Goal: Task Accomplishment & Management: Complete application form

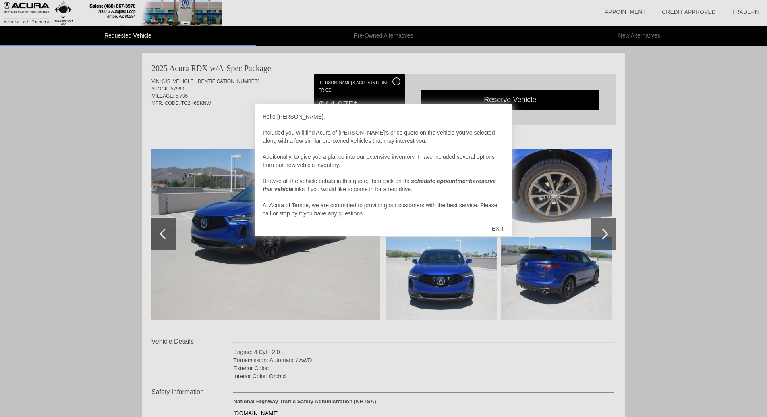
click at [499, 229] on div "EXIT" at bounding box center [498, 228] width 29 height 24
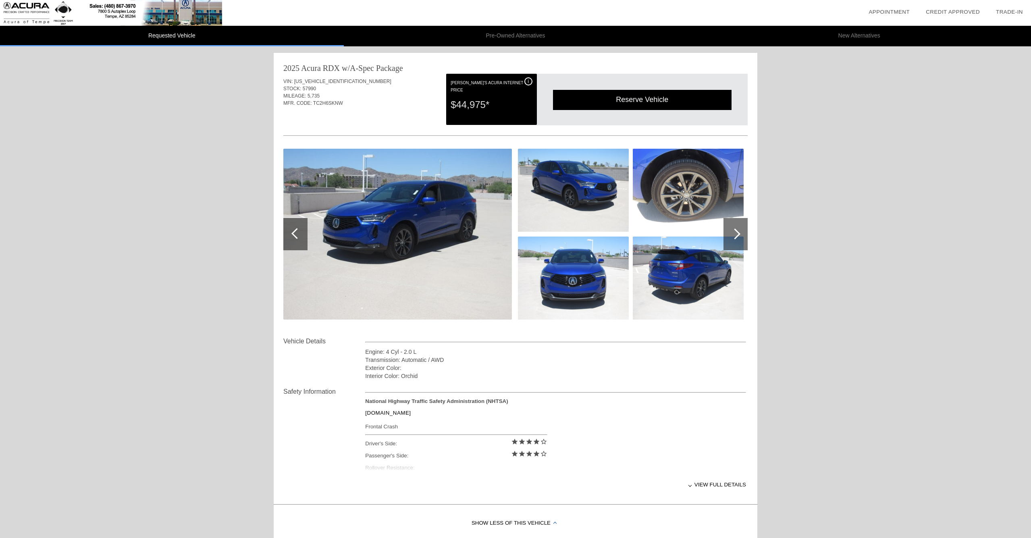
click at [378, 241] on img at bounding box center [397, 234] width 228 height 171
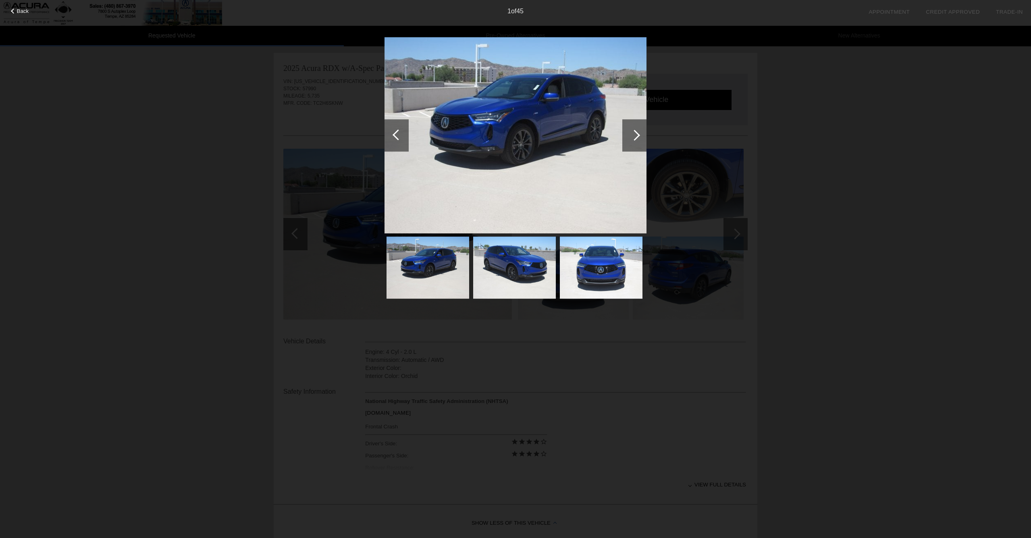
click at [632, 139] on div at bounding box center [634, 135] width 24 height 32
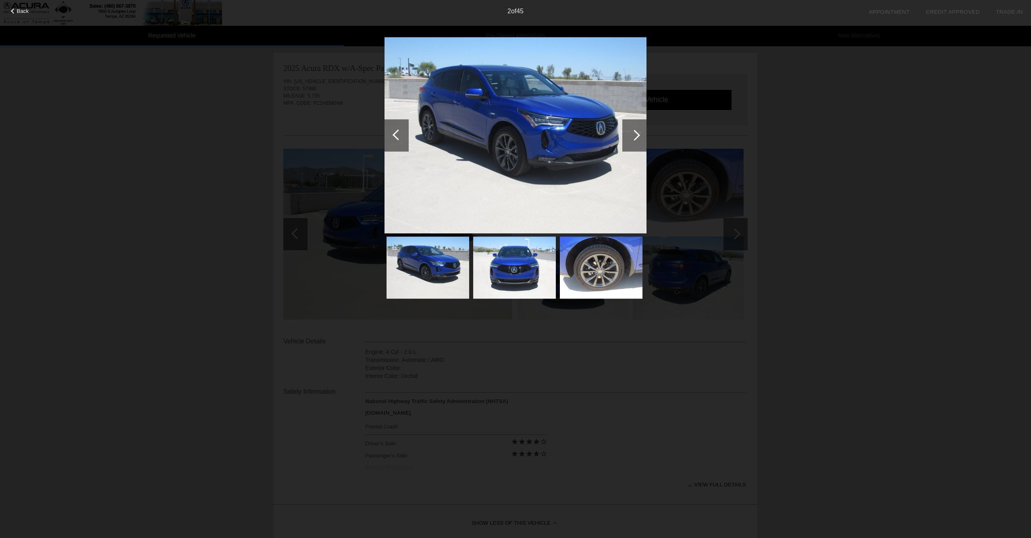
click at [632, 139] on div at bounding box center [634, 135] width 24 height 32
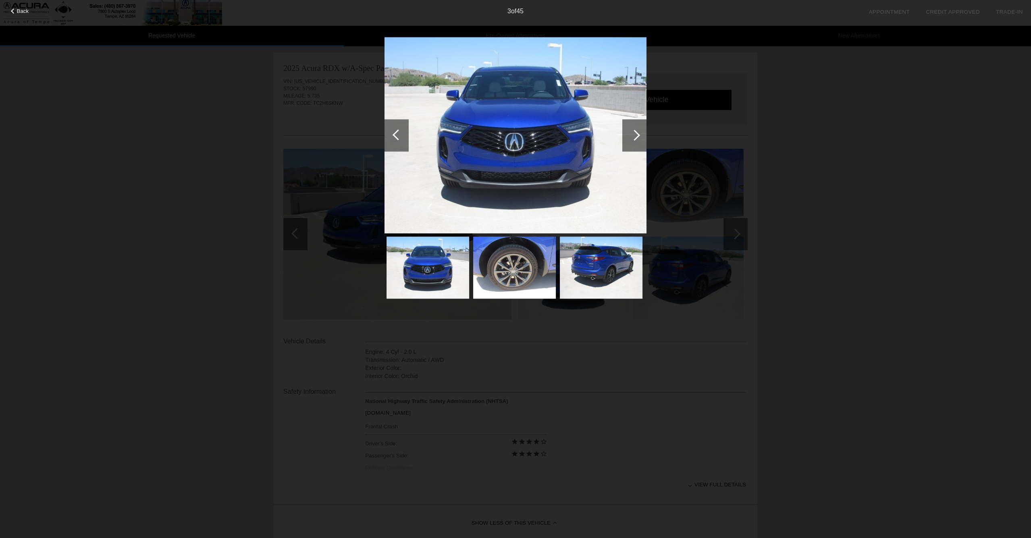
click at [632, 139] on div at bounding box center [634, 135] width 24 height 32
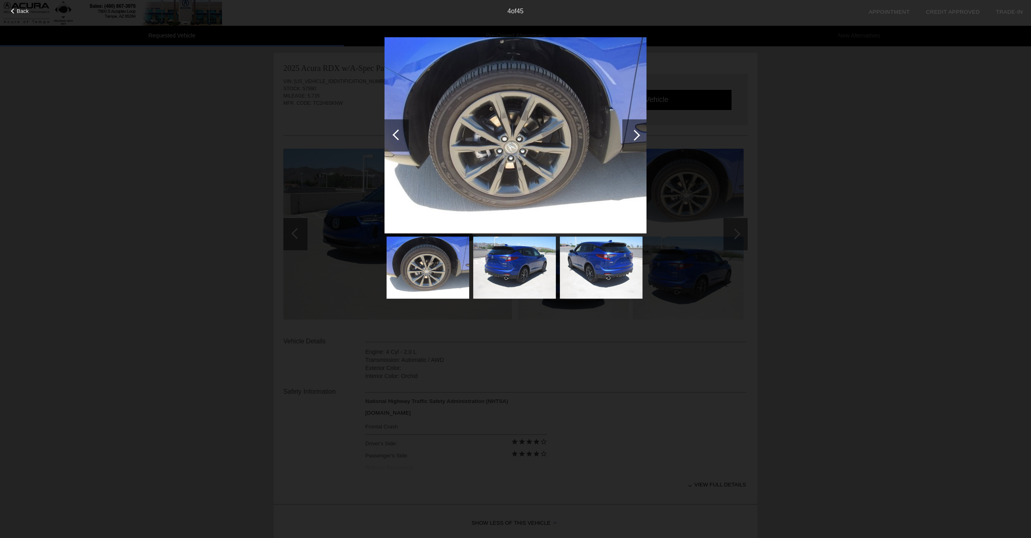
click at [632, 139] on div at bounding box center [634, 135] width 24 height 32
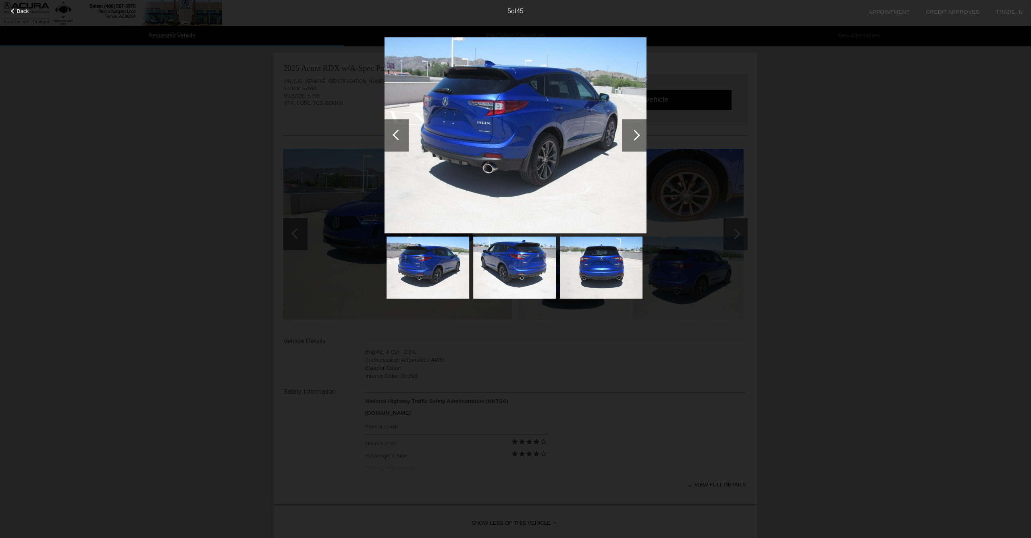
click at [632, 139] on div at bounding box center [634, 135] width 24 height 32
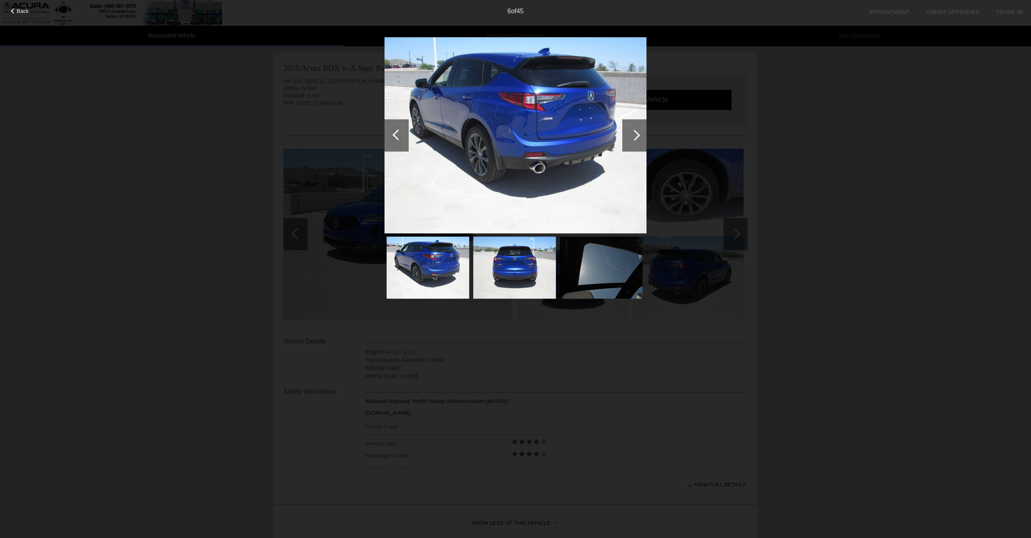
click at [632, 139] on div at bounding box center [634, 135] width 24 height 32
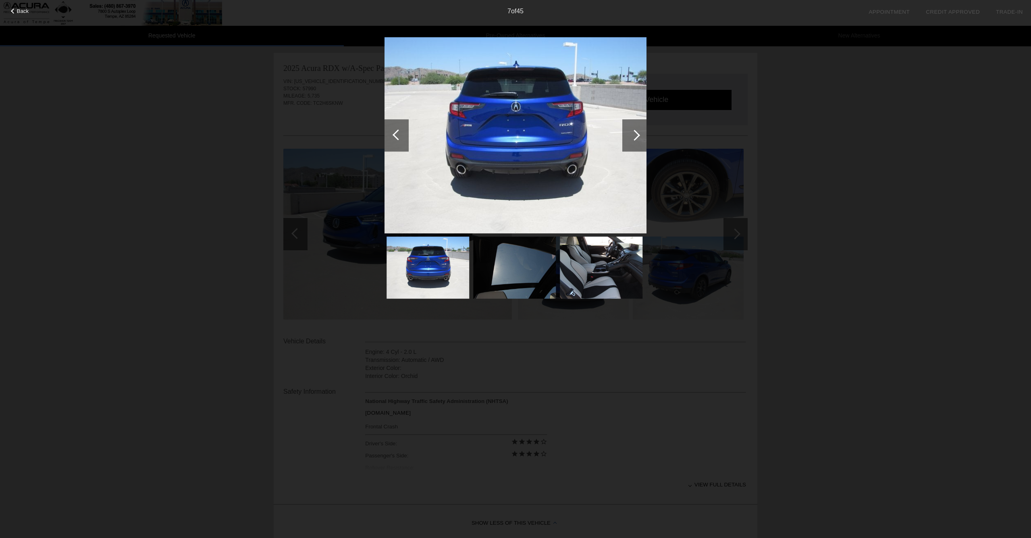
click at [632, 139] on div at bounding box center [634, 135] width 24 height 32
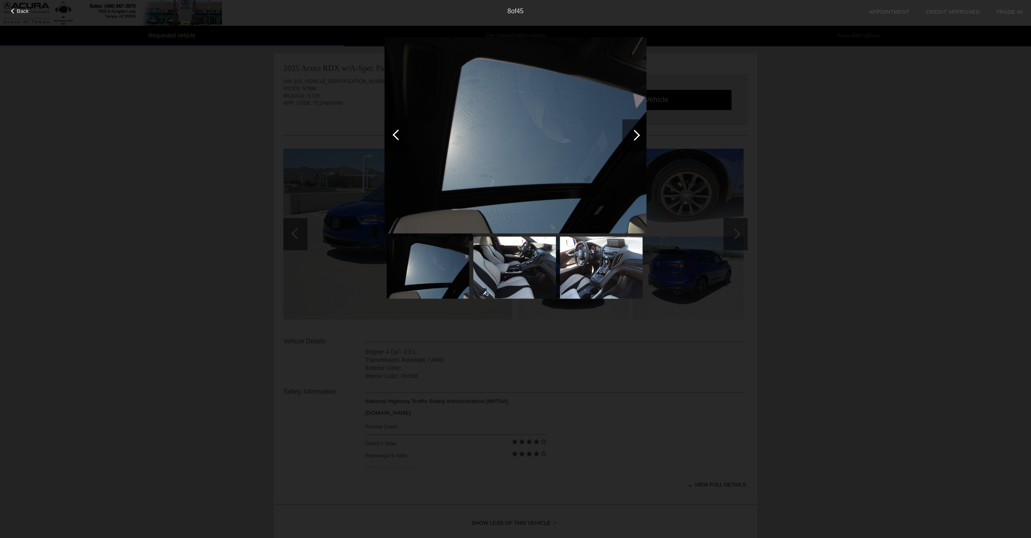
click at [632, 139] on div at bounding box center [634, 135] width 24 height 32
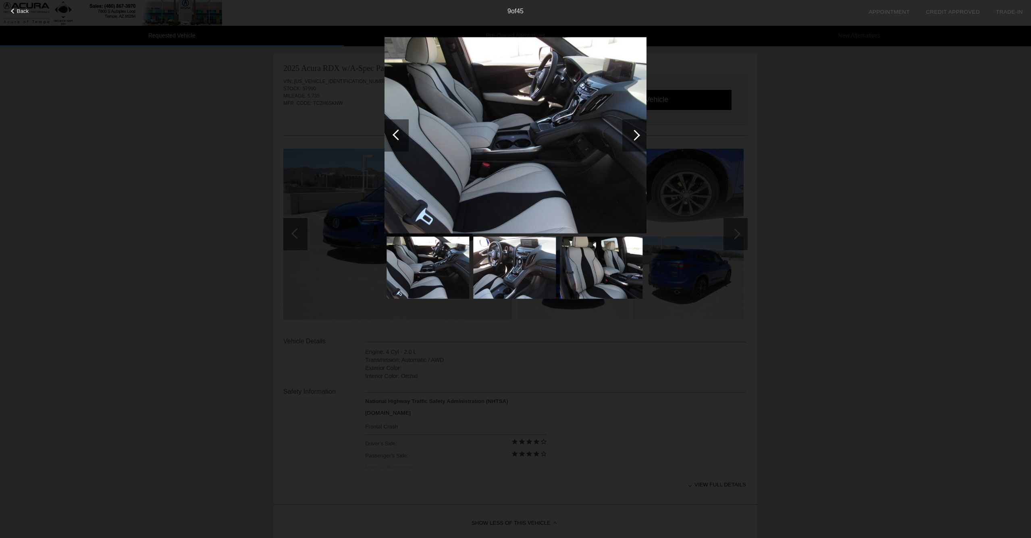
click at [632, 139] on div at bounding box center [634, 135] width 24 height 32
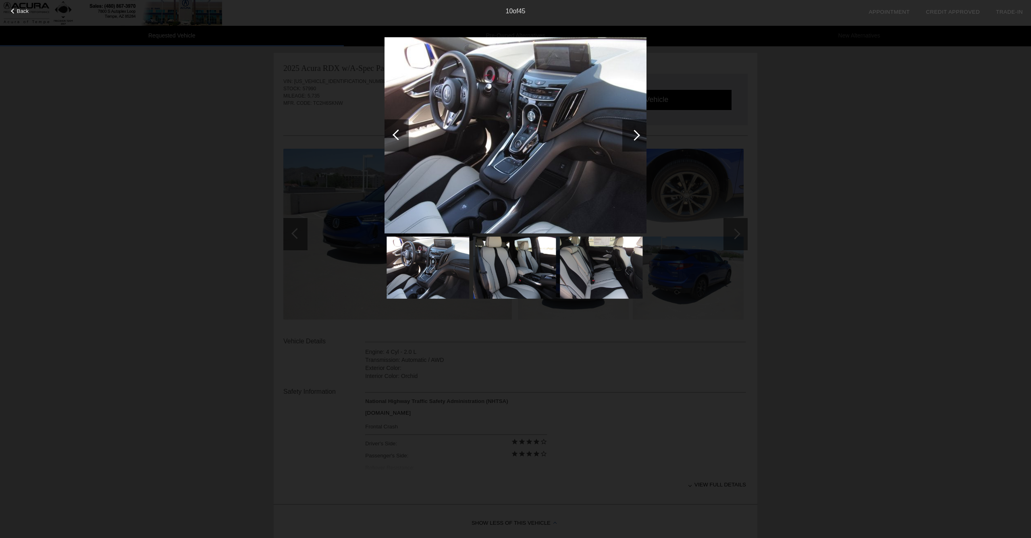
click at [526, 155] on img at bounding box center [515, 135] width 262 height 197
click at [528, 155] on img at bounding box center [515, 135] width 262 height 197
click at [527, 258] on img at bounding box center [514, 267] width 83 height 62
drag, startPoint x: 595, startPoint y: 258, endPoint x: 617, endPoint y: 209, distance: 53.4
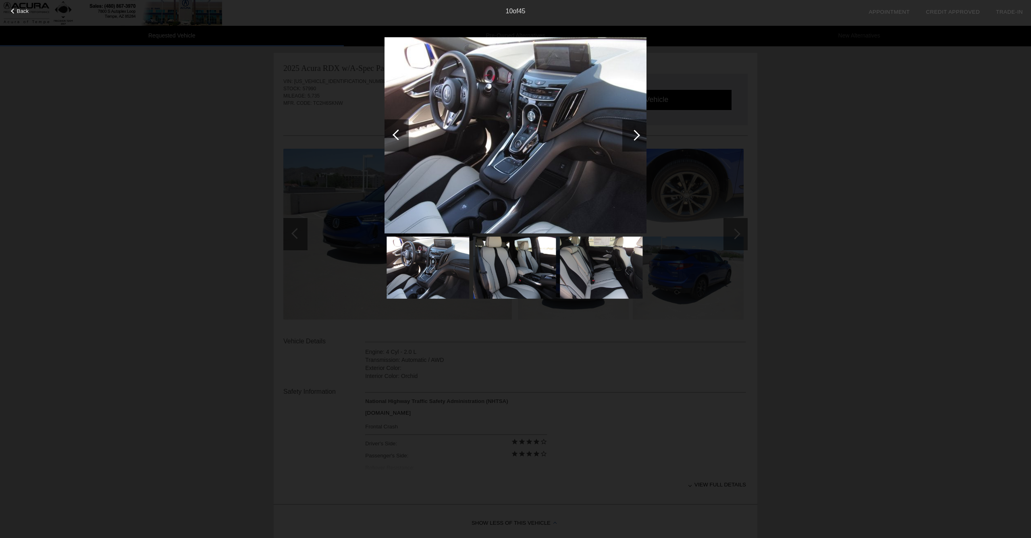
click at [595, 258] on img at bounding box center [601, 267] width 83 height 62
click at [622, 142] on div at bounding box center [634, 135] width 24 height 32
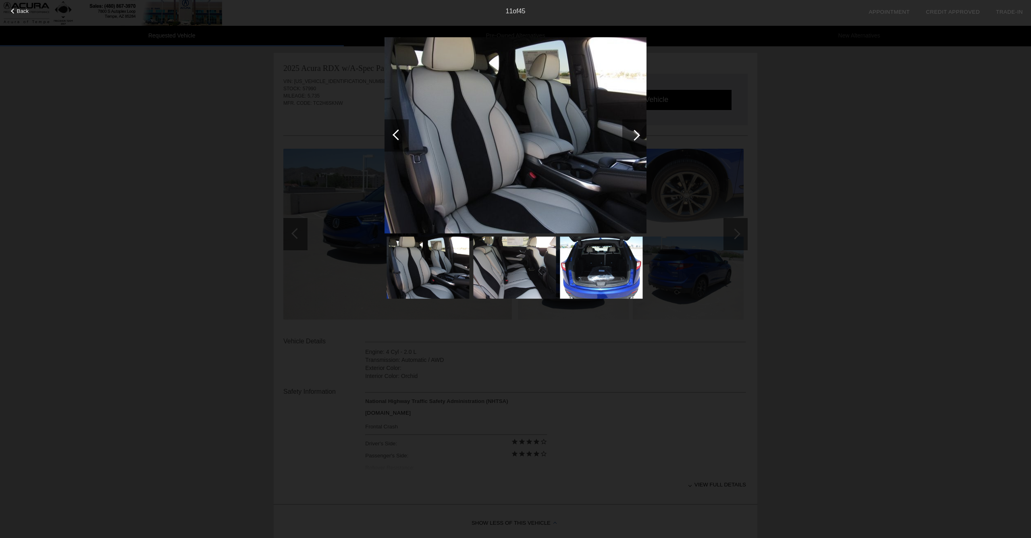
click at [622, 142] on div at bounding box center [634, 135] width 24 height 32
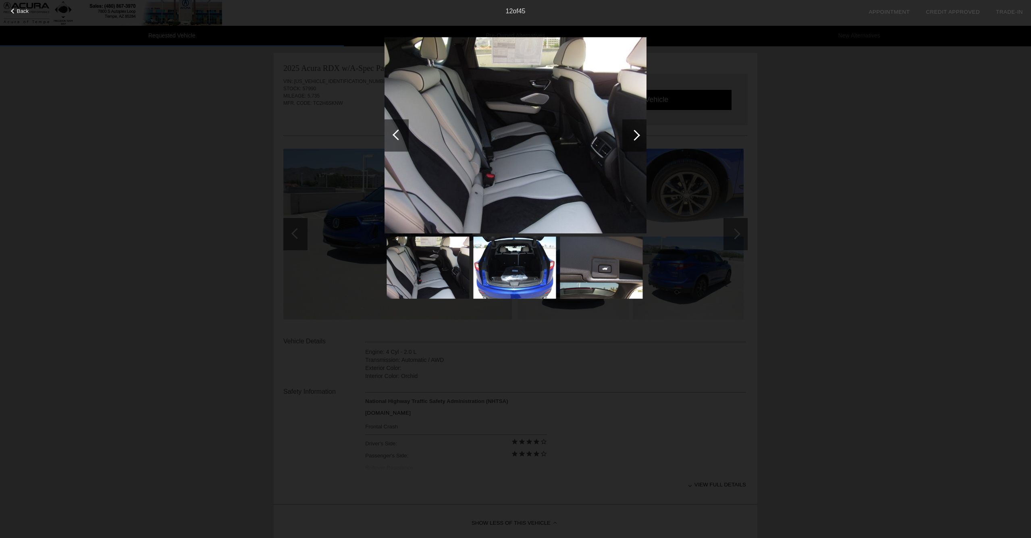
click at [622, 142] on div at bounding box center [634, 135] width 24 height 32
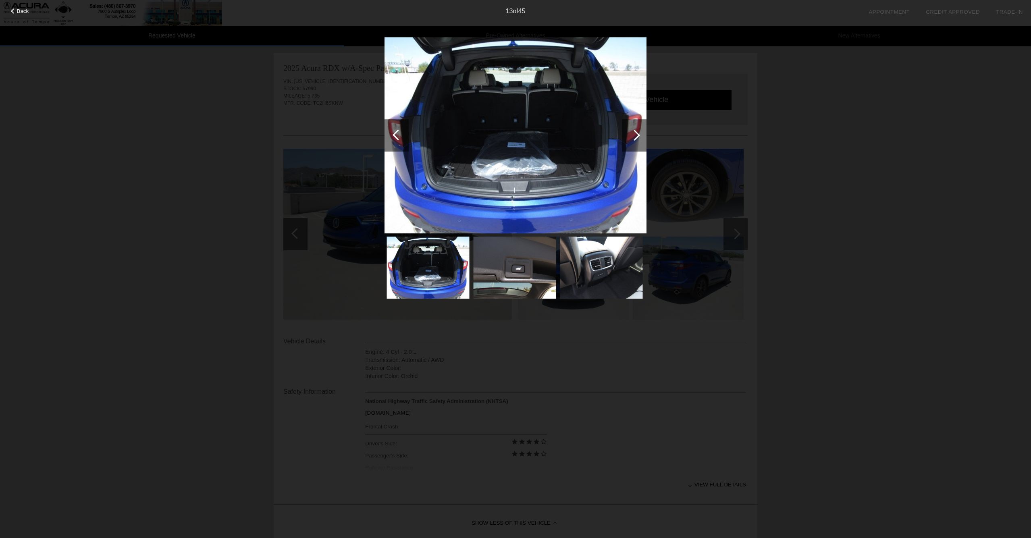
click at [622, 142] on div at bounding box center [634, 135] width 24 height 32
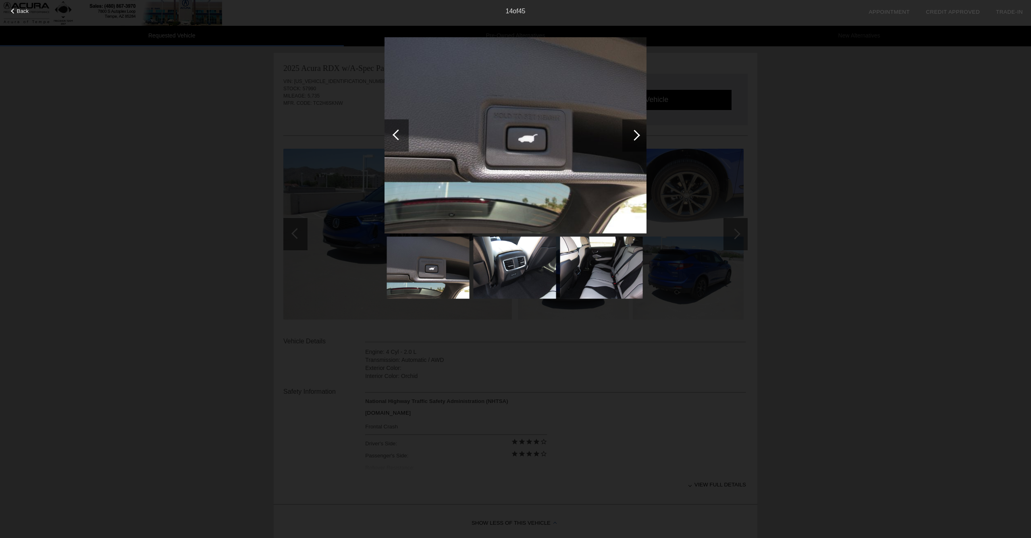
click at [622, 142] on div at bounding box center [634, 135] width 24 height 32
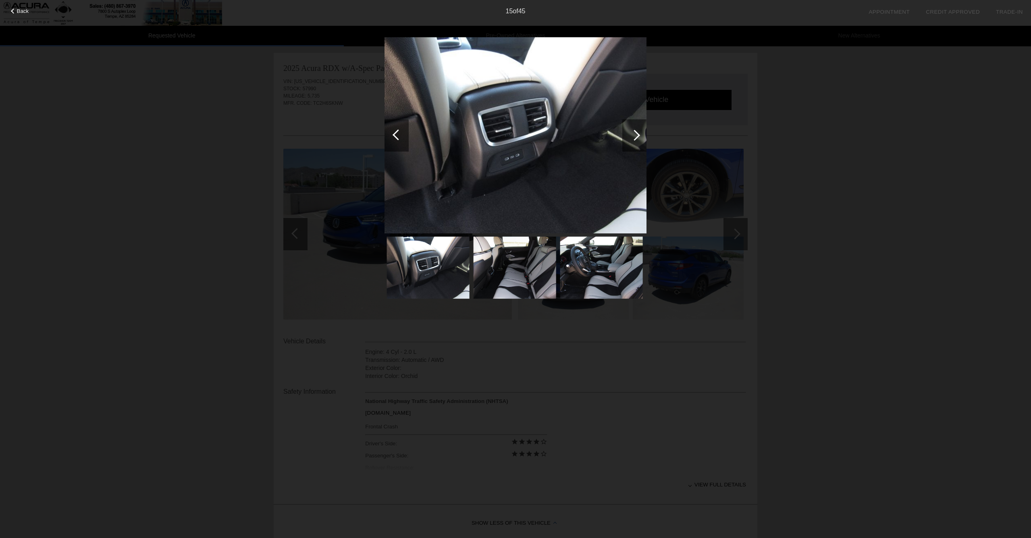
click at [622, 142] on div at bounding box center [634, 135] width 24 height 32
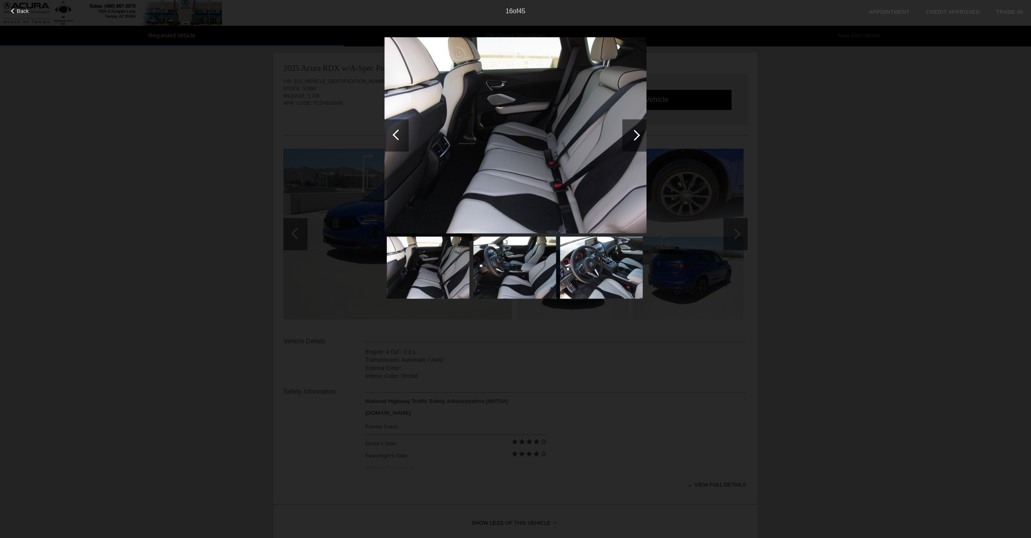
click at [622, 142] on div at bounding box center [634, 135] width 24 height 32
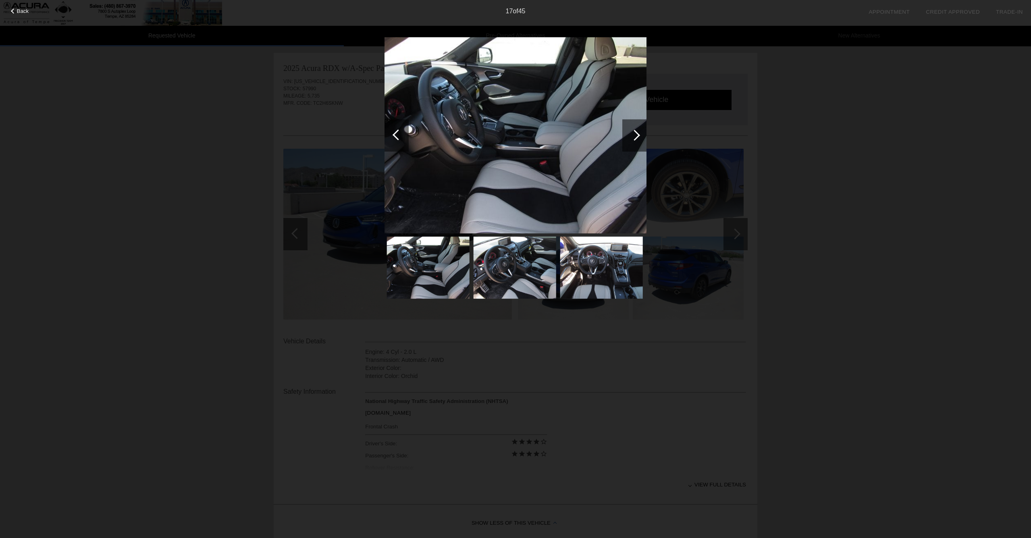
click at [622, 142] on div at bounding box center [634, 135] width 24 height 32
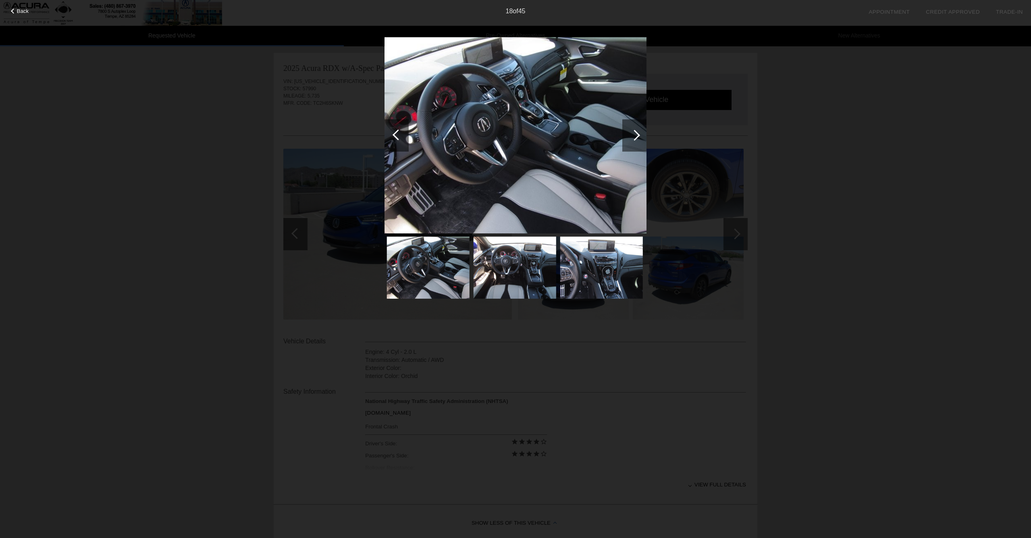
click at [636, 127] on div at bounding box center [634, 135] width 24 height 32
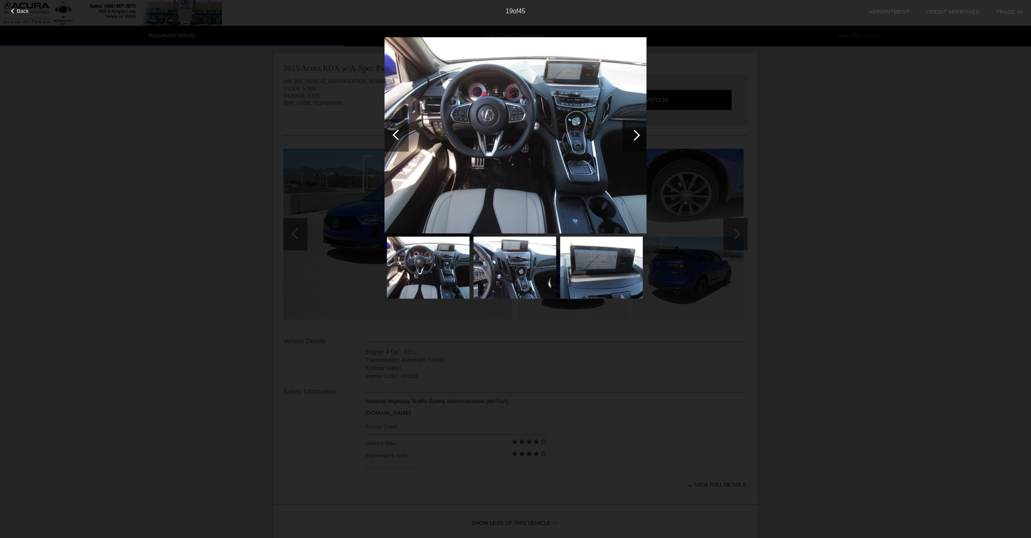
scroll to position [0, 0]
click at [636, 128] on div at bounding box center [634, 135] width 24 height 32
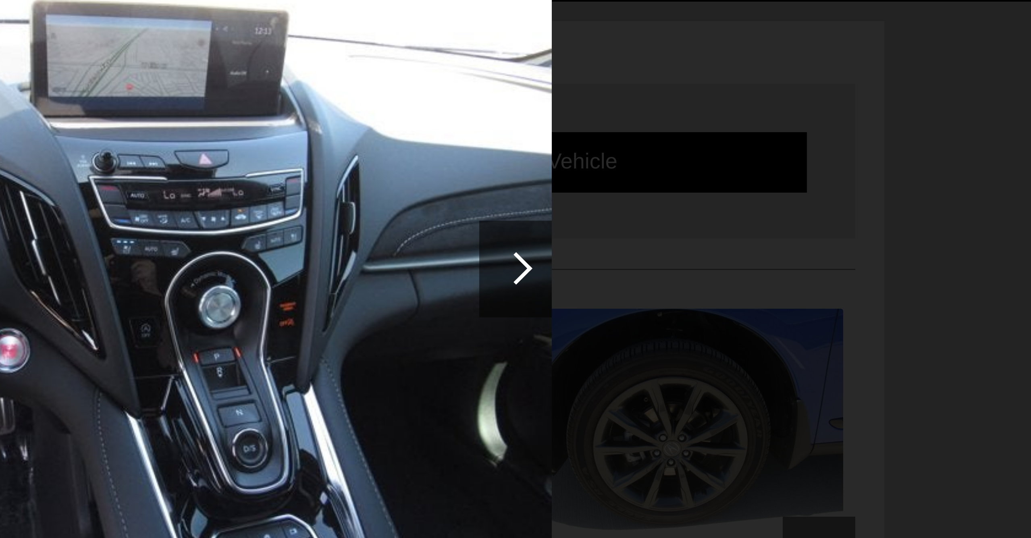
scroll to position [0, 0]
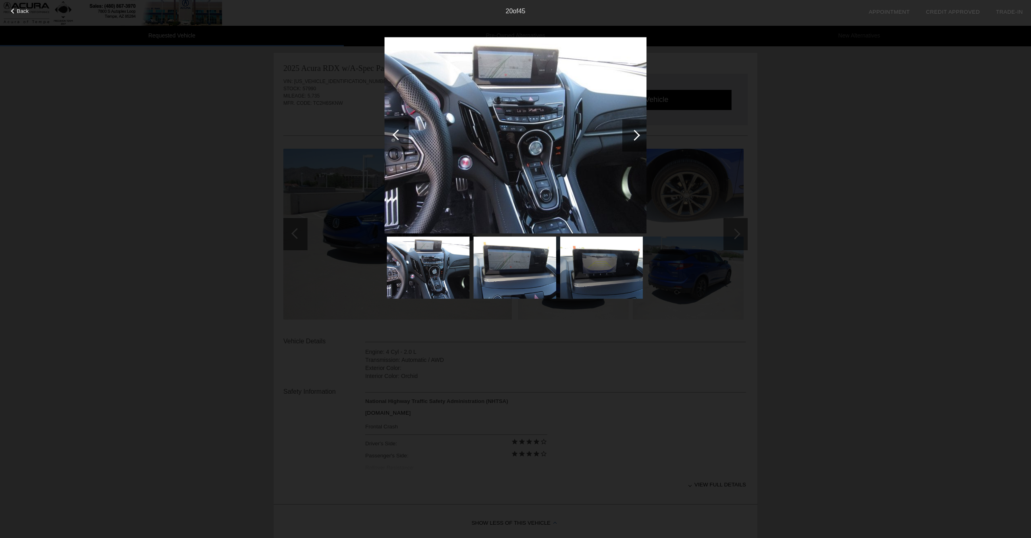
click at [635, 129] on div at bounding box center [634, 135] width 24 height 32
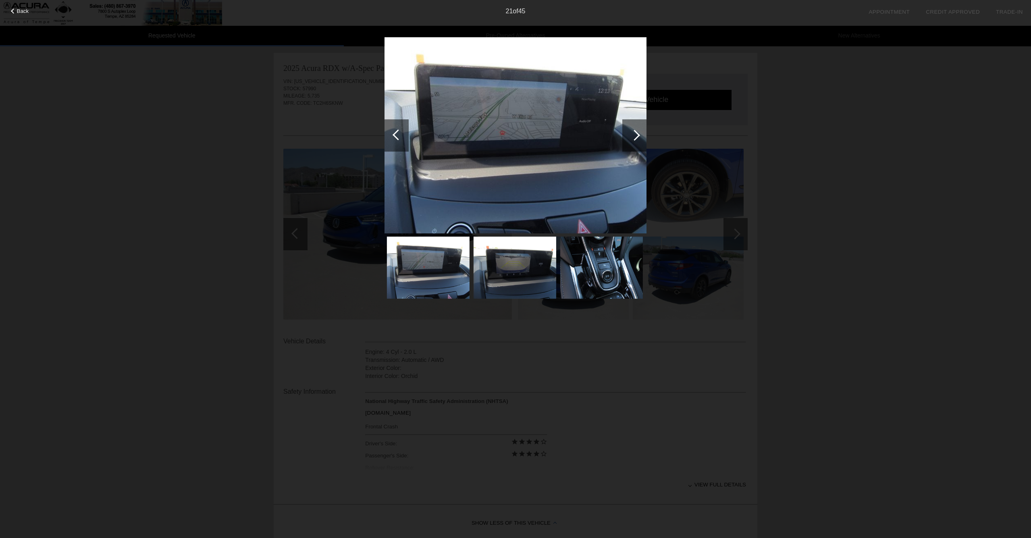
click at [635, 129] on div at bounding box center [634, 135] width 24 height 32
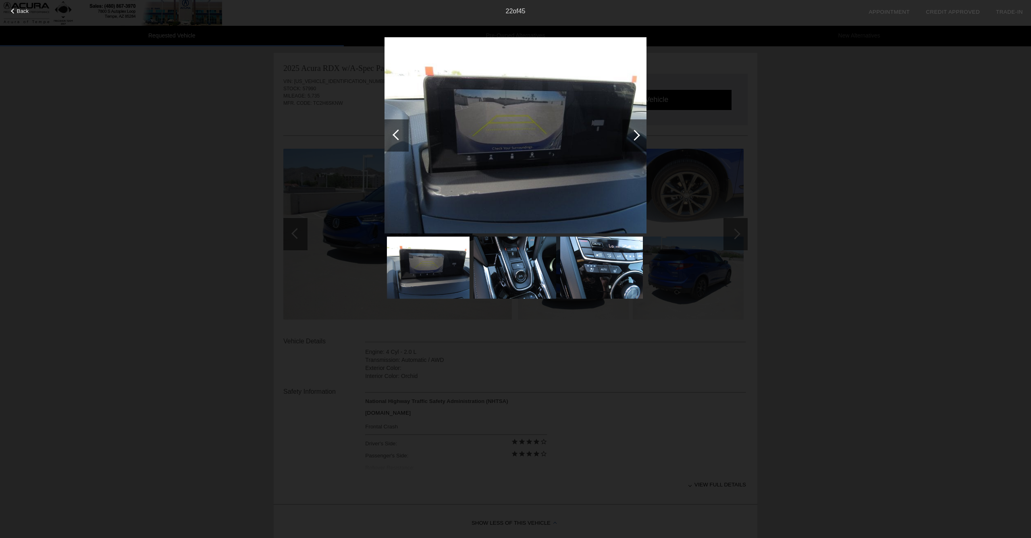
click at [635, 129] on div at bounding box center [634, 135] width 24 height 32
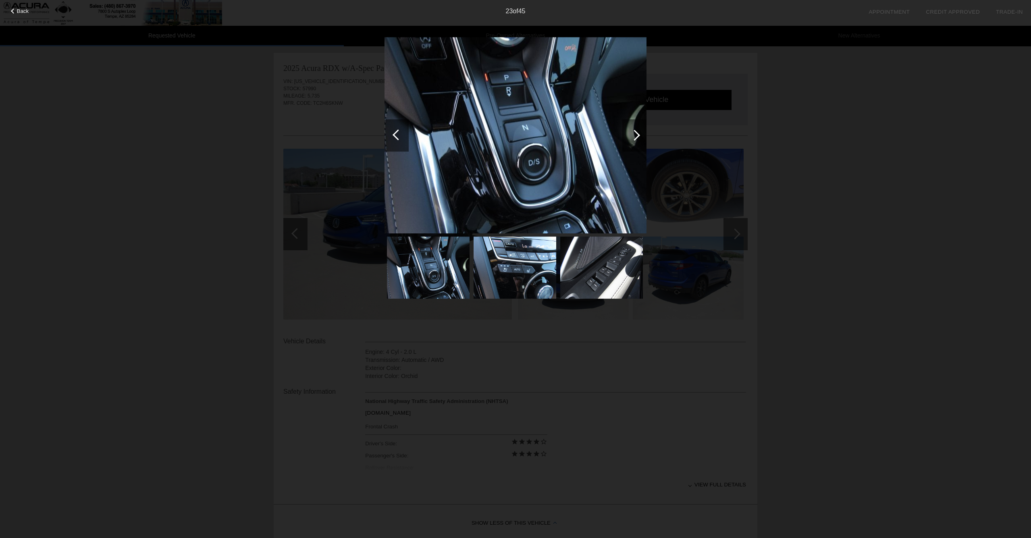
click at [641, 142] on div at bounding box center [634, 135] width 24 height 32
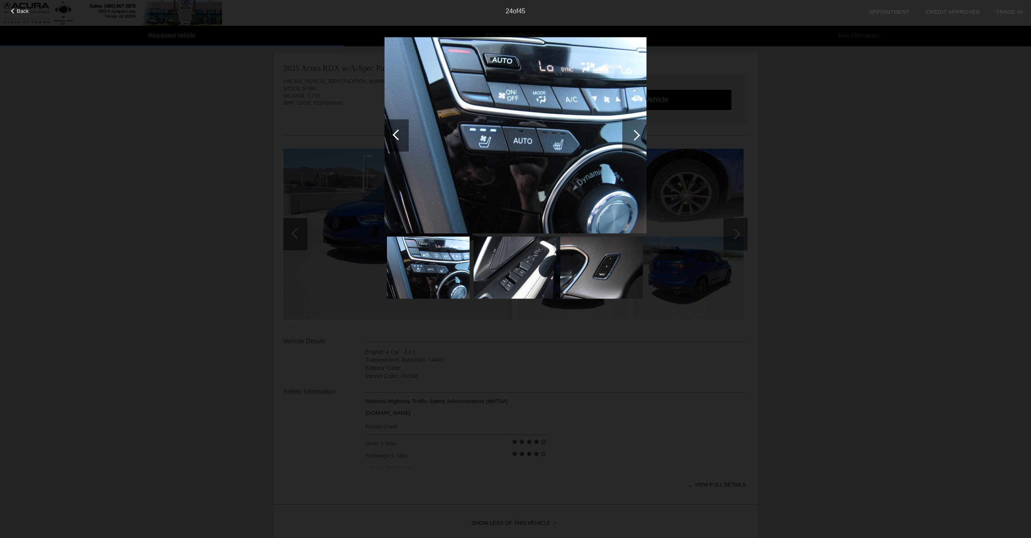
click at [641, 142] on div at bounding box center [634, 135] width 24 height 32
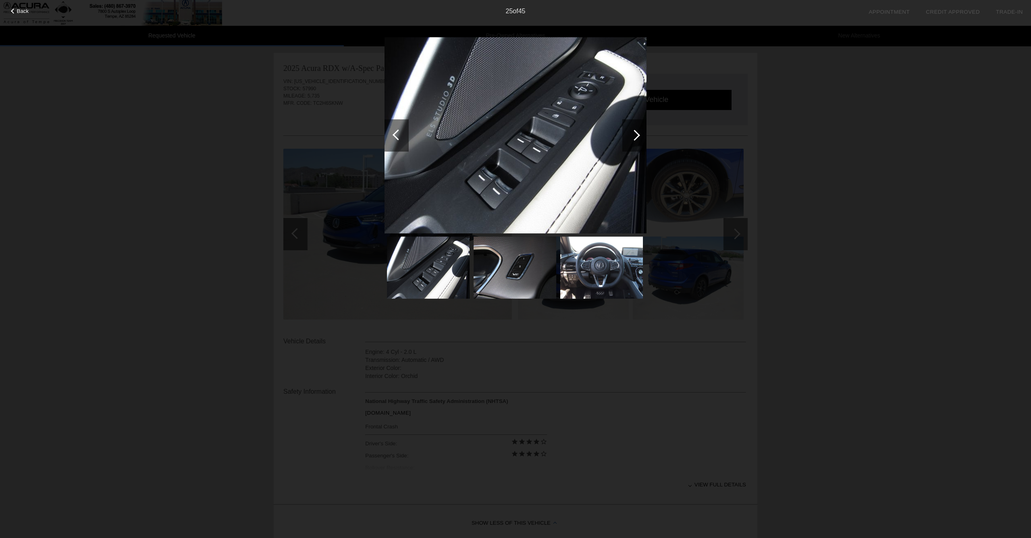
click at [641, 142] on div at bounding box center [634, 135] width 24 height 32
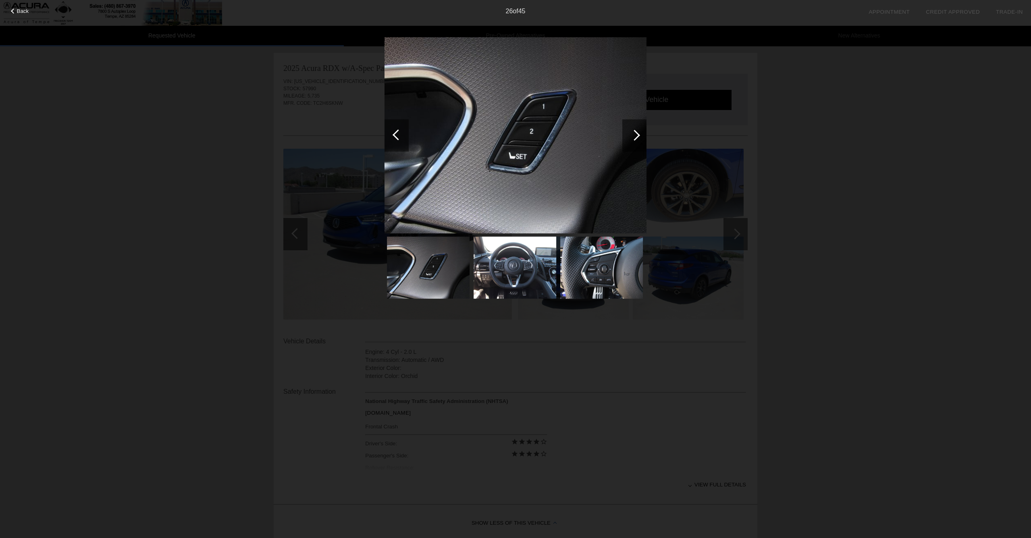
click at [641, 142] on div at bounding box center [634, 135] width 24 height 32
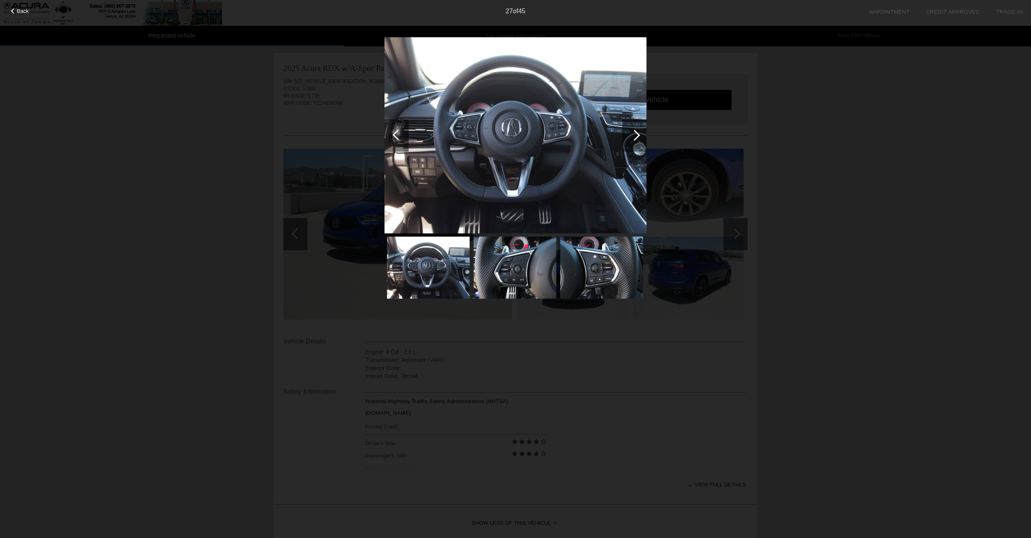
click at [641, 142] on div at bounding box center [634, 135] width 24 height 32
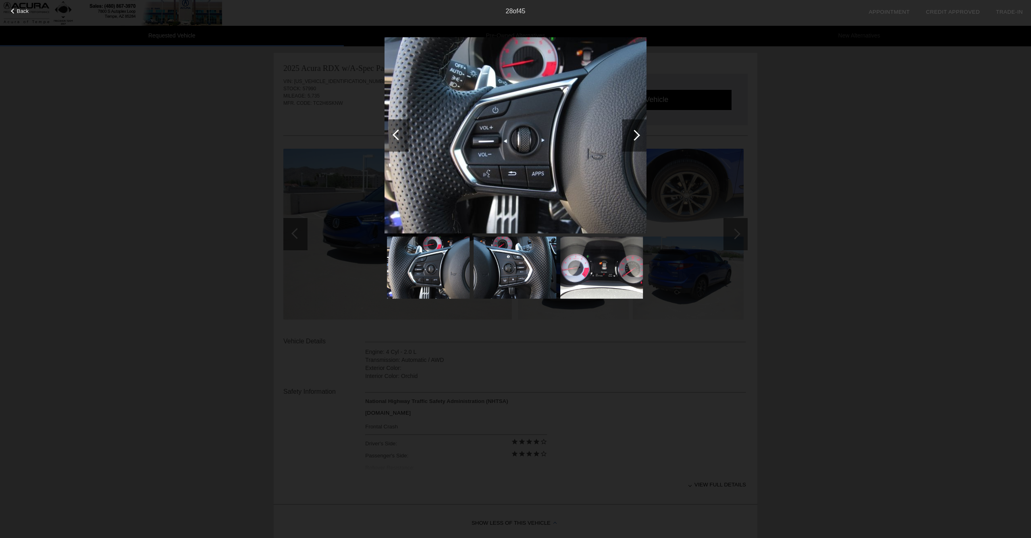
click at [641, 142] on div at bounding box center [634, 135] width 24 height 32
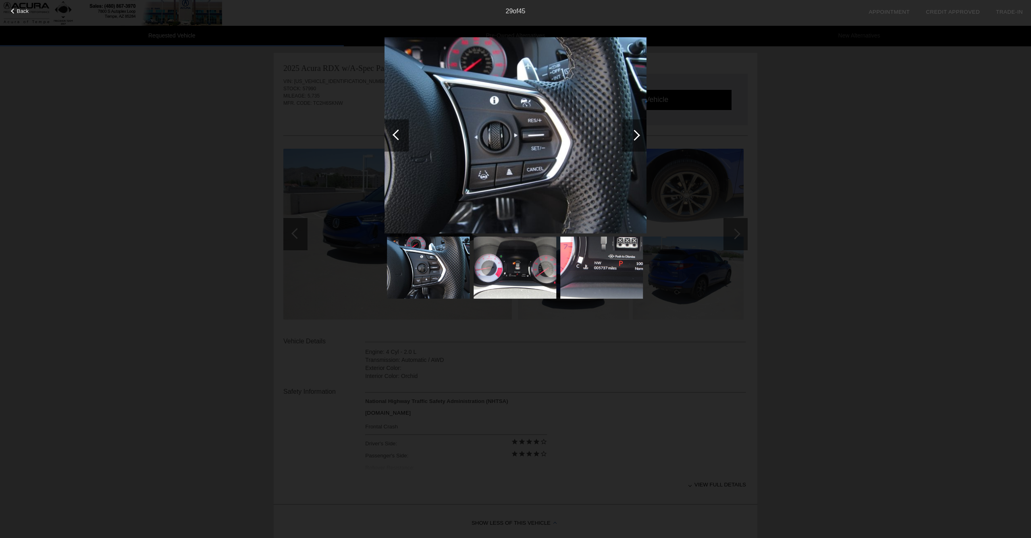
click at [641, 142] on div at bounding box center [634, 135] width 24 height 32
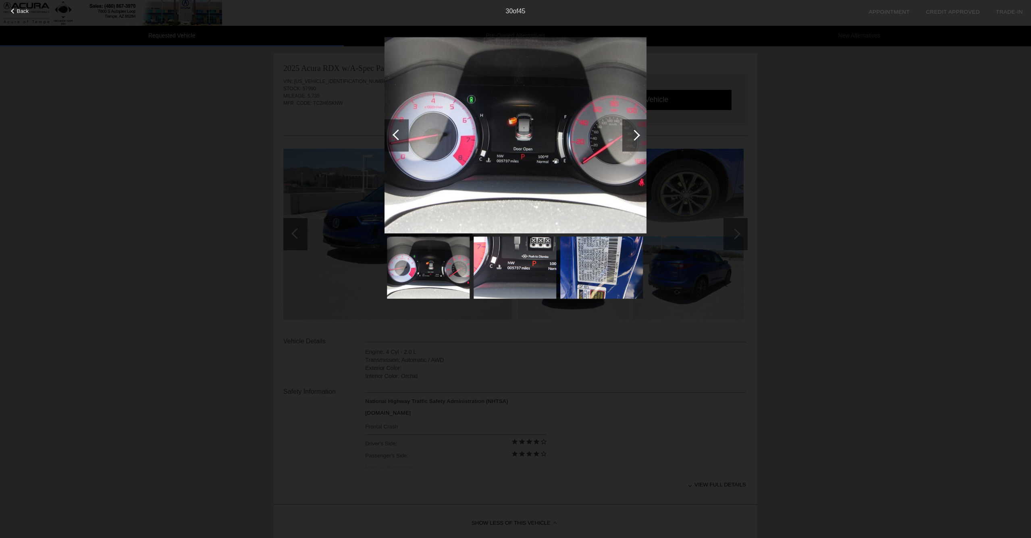
click at [641, 142] on div at bounding box center [634, 135] width 24 height 32
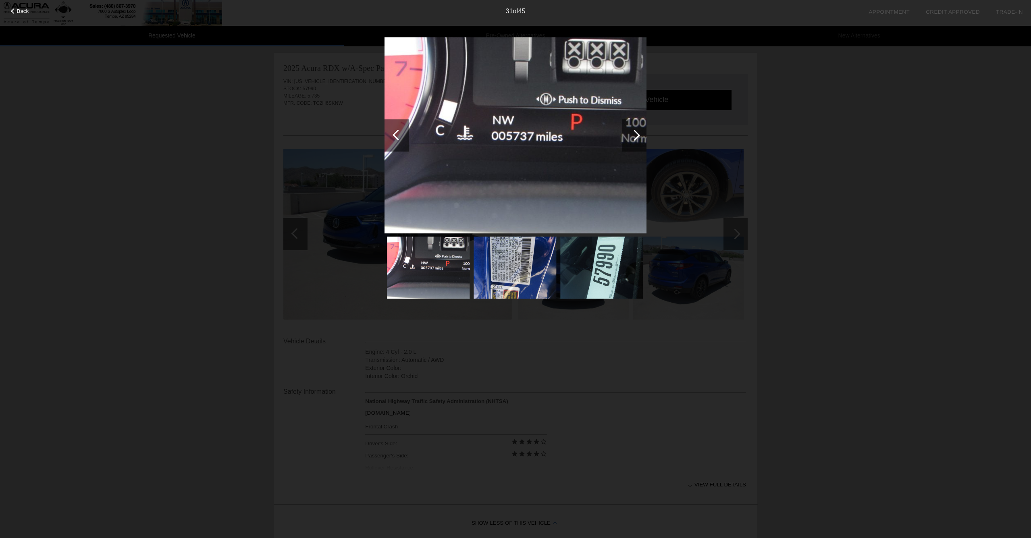
click at [641, 142] on div at bounding box center [634, 135] width 24 height 32
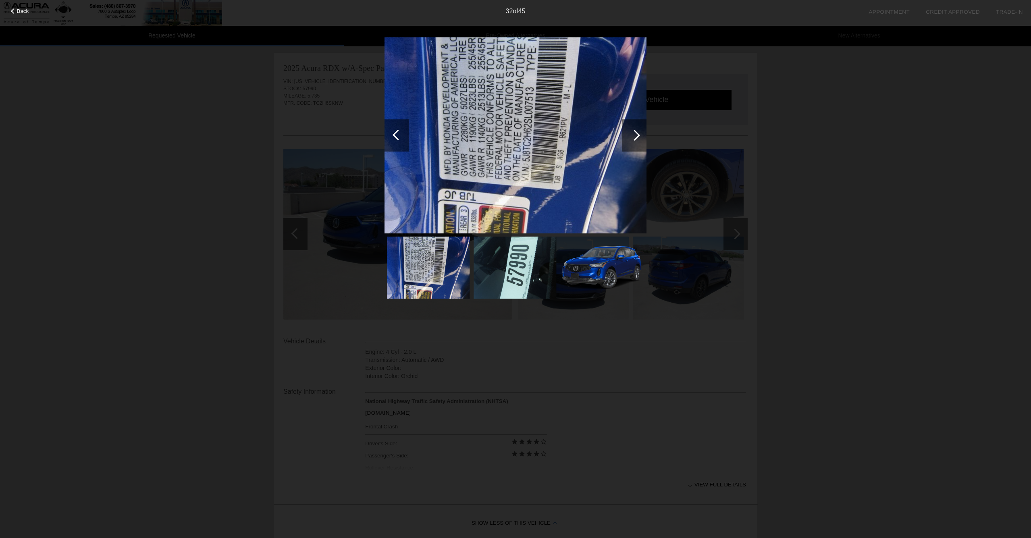
click at [641, 142] on div at bounding box center [634, 135] width 24 height 32
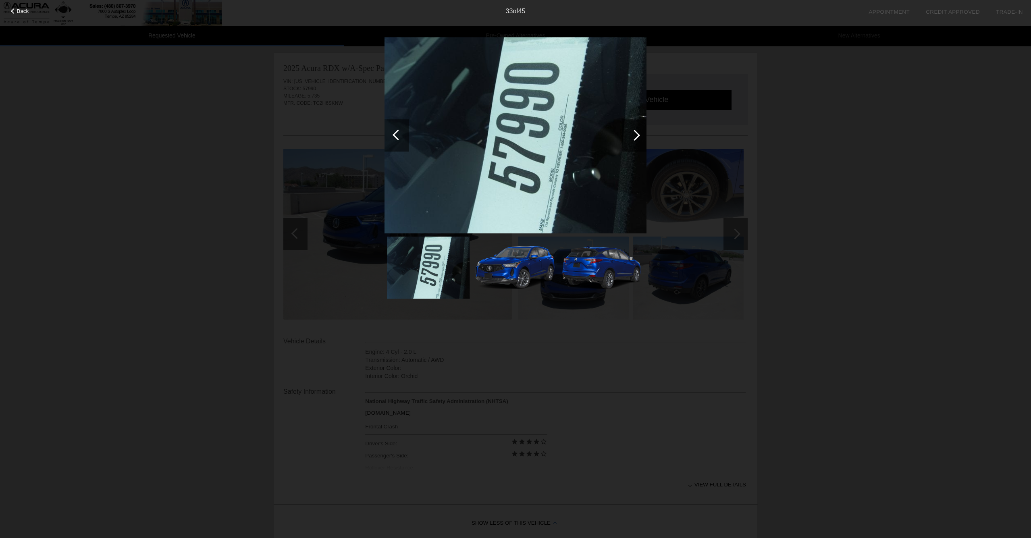
click at [641, 142] on div at bounding box center [634, 135] width 24 height 32
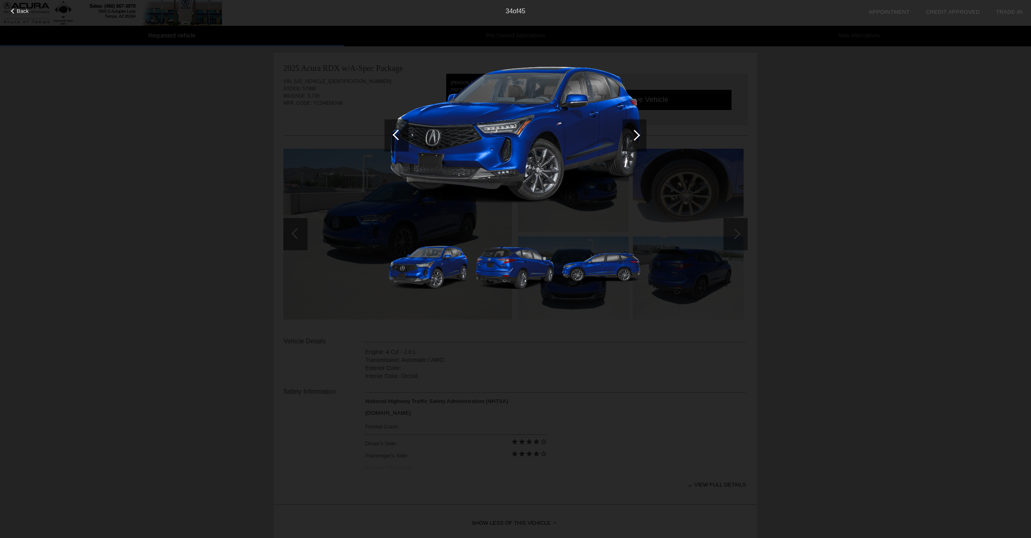
click at [641, 142] on div at bounding box center [634, 135] width 24 height 32
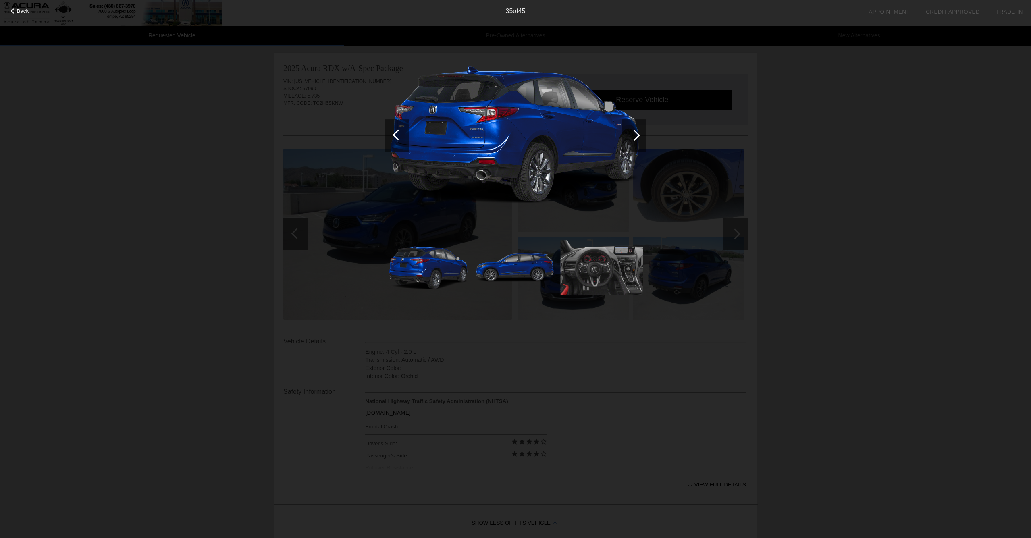
click at [641, 142] on div at bounding box center [634, 135] width 24 height 32
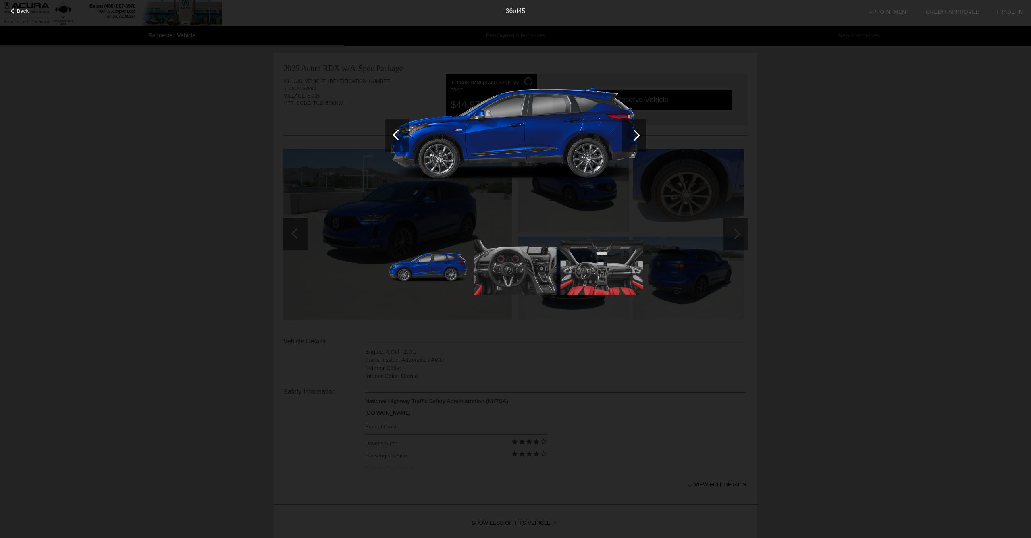
click at [641, 142] on div at bounding box center [634, 135] width 24 height 32
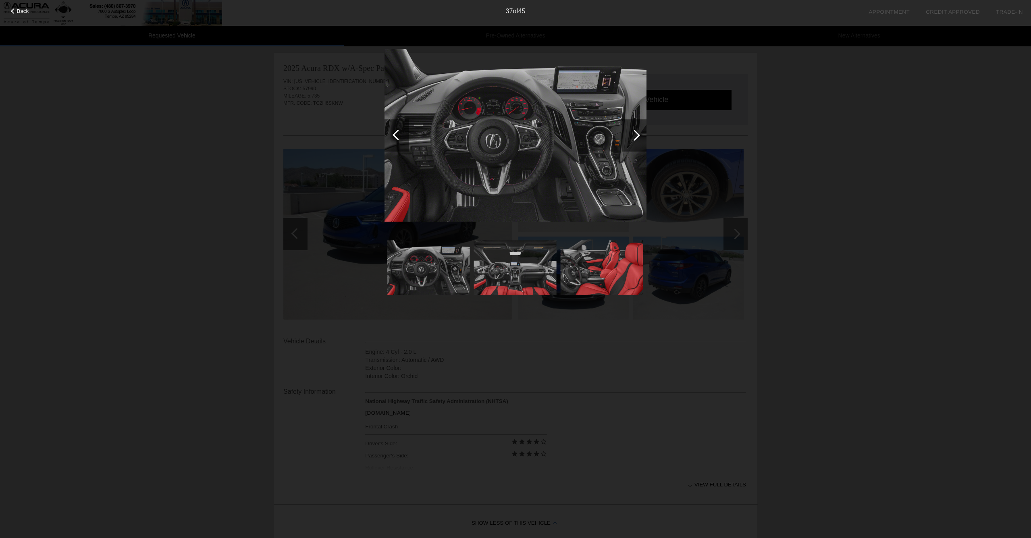
click at [697, 143] on div "Back 37 of 45" at bounding box center [515, 269] width 1031 height 538
click at [719, 138] on div "Back 37 of 45" at bounding box center [515, 269] width 1031 height 538
click at [657, 64] on div "Back 37 of 45" at bounding box center [515, 269] width 1031 height 538
click at [750, 159] on div "Back 37 of 45" at bounding box center [515, 269] width 1031 height 538
